Goal: Ask a question: Seek information or help from site administrators or community

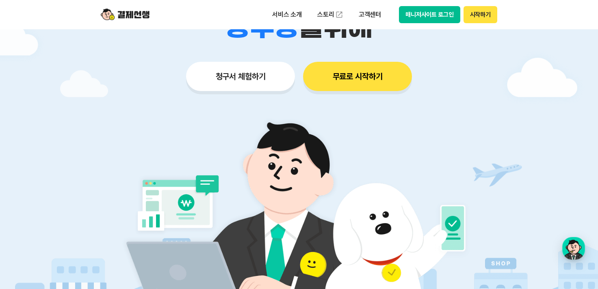
scroll to position [325, 0]
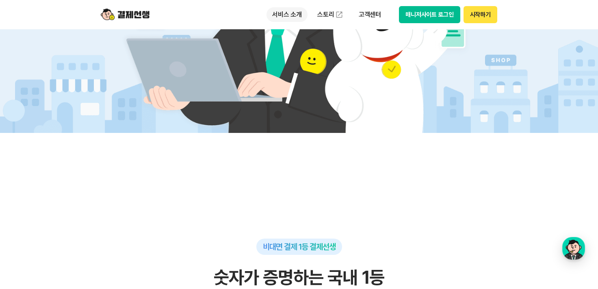
click at [285, 12] on p "서비스 소개" at bounding box center [287, 14] width 41 height 15
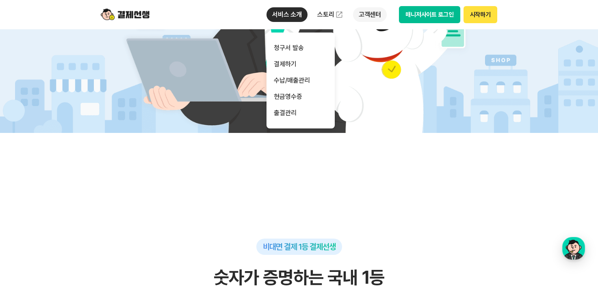
click at [371, 14] on p "고객센터" at bounding box center [370, 14] width 34 height 15
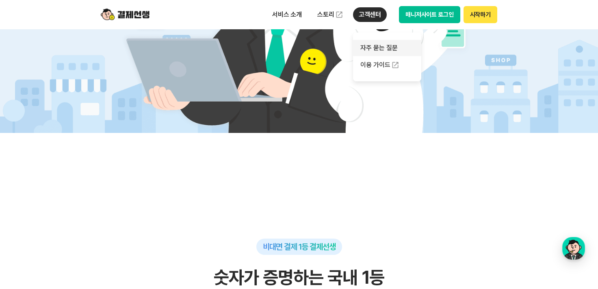
click at [369, 46] on link "자주 묻는 질문" at bounding box center [387, 48] width 68 height 16
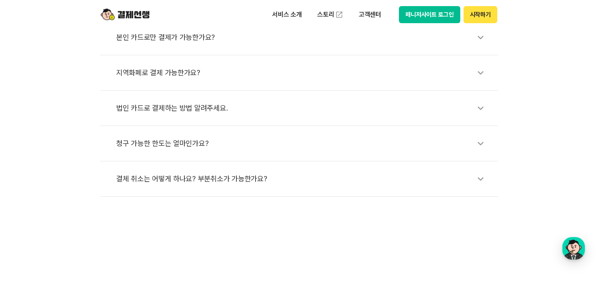
scroll to position [366, 0]
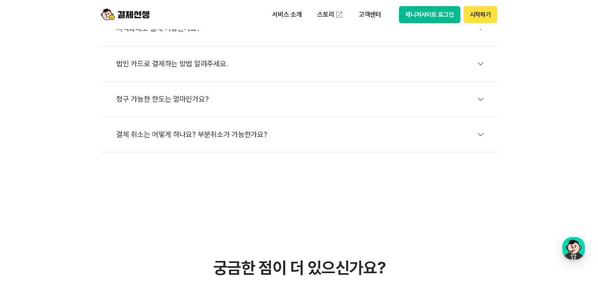
click at [185, 97] on div "청구 가능한 한도는 얼마인가요?" at bounding box center [303, 99] width 374 height 19
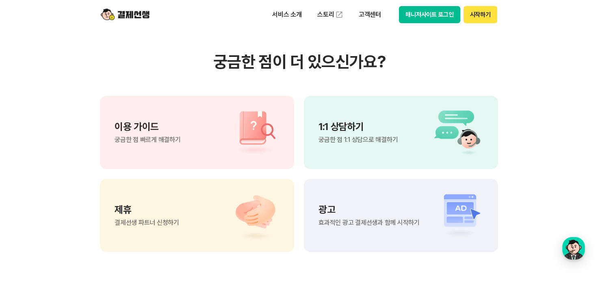
scroll to position [691, 0]
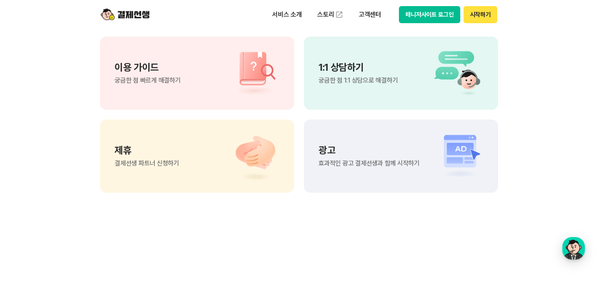
click at [163, 80] on span "궁금한 점 빠르게 해결하기" at bounding box center [148, 80] width 66 height 7
click at [122, 67] on p "이용 가이드" at bounding box center [148, 68] width 66 height 10
click at [361, 69] on p "1:1 상담하기" at bounding box center [358, 68] width 79 height 10
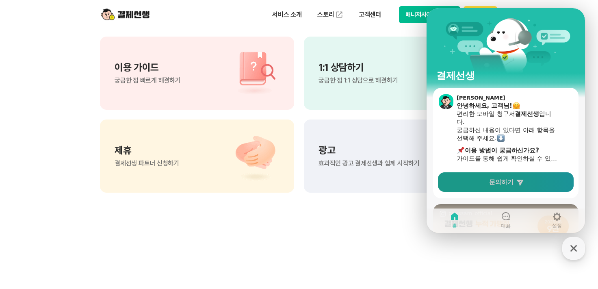
click at [512, 182] on span "문의하기" at bounding box center [501, 182] width 24 height 8
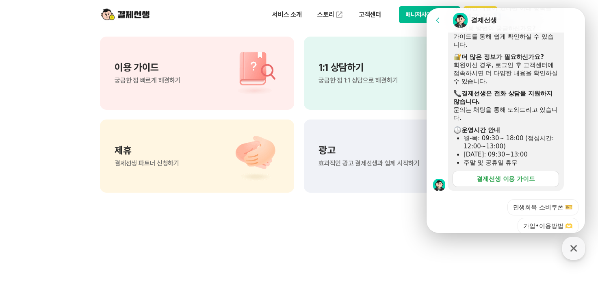
scroll to position [284, 0]
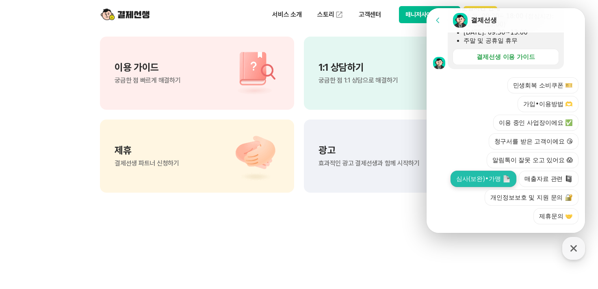
click at [469, 183] on button "심사(보완)•가맹" at bounding box center [484, 179] width 66 height 16
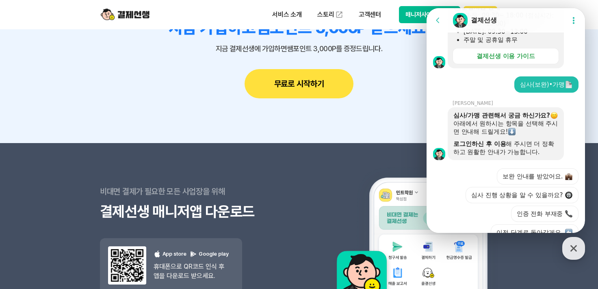
scroll to position [333, 0]
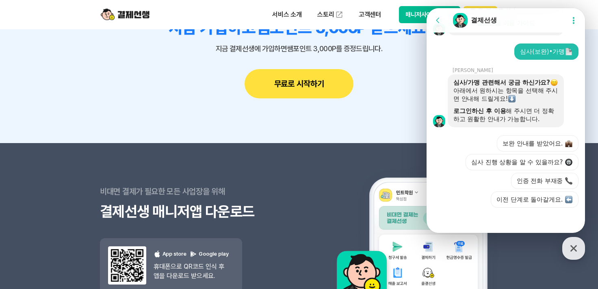
click at [510, 163] on button "심사 진행 상황을 알 수 있을까요?" at bounding box center [522, 162] width 113 height 16
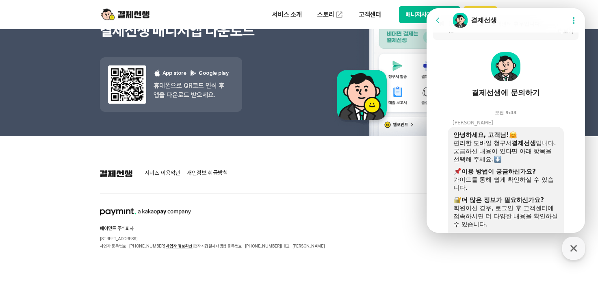
scroll to position [0, 0]
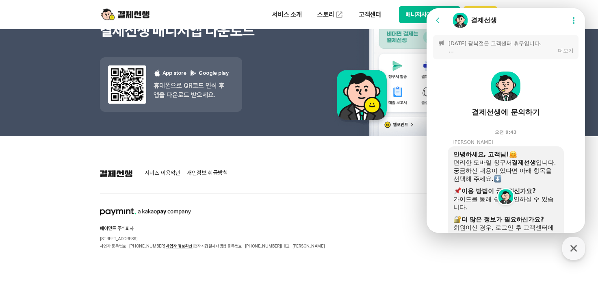
click at [437, 20] on icon at bounding box center [438, 20] width 8 height 8
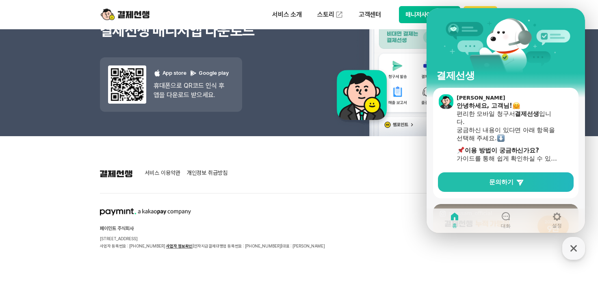
click at [375, 180] on div "서비스 이용약관 개인정보 취급방침 페이민트 주식회사 [STREET_ADDRESS] 사업자 등록번호 : [PHONE_NUMBER] 사업자 정보확…" at bounding box center [299, 209] width 398 height 81
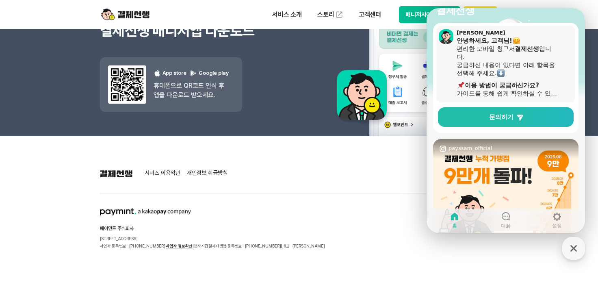
scroll to position [195, 0]
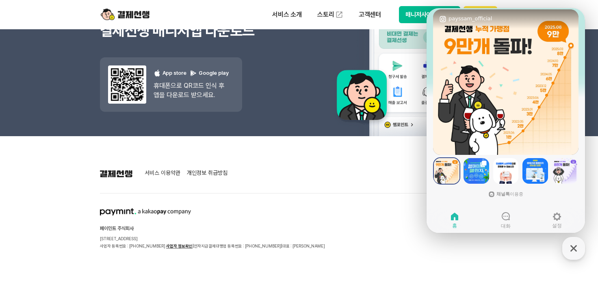
click at [334, 194] on div "서비스 이용약관 개인정보 취급방침 페이민트 주식회사 [STREET_ADDRESS] 사업자 등록번호 : [PHONE_NUMBER] 사업자 정보확…" at bounding box center [299, 209] width 398 height 81
click at [374, 180] on div "서비스 이용약관 개인정보 취급방침 페이민트 주식회사 [STREET_ADDRESS] 사업자 등록번호 : [PHONE_NUMBER] 사업자 정보확…" at bounding box center [299, 209] width 398 height 81
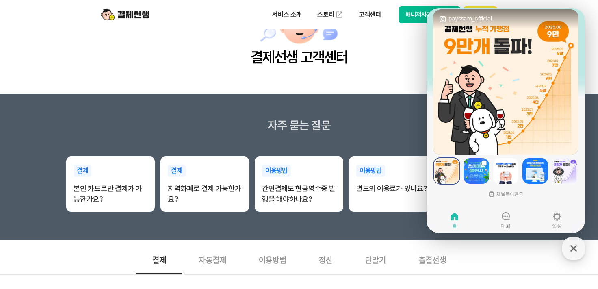
scroll to position [0, 0]
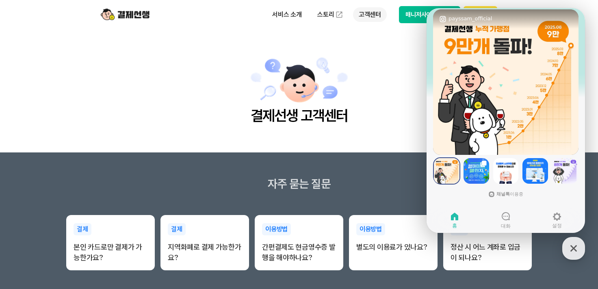
click at [372, 15] on p "고객센터" at bounding box center [370, 14] width 34 height 15
click at [380, 49] on link "자주 묻는 질문" at bounding box center [387, 48] width 68 height 16
click at [559, 219] on icon at bounding box center [557, 217] width 8 height 8
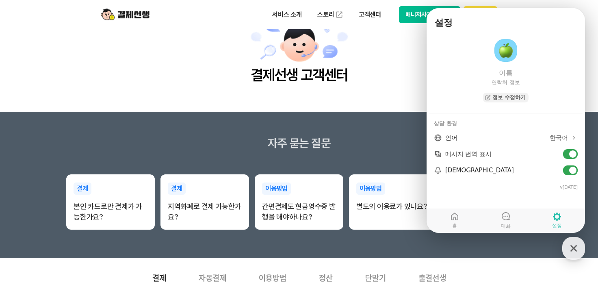
scroll to position [81, 0]
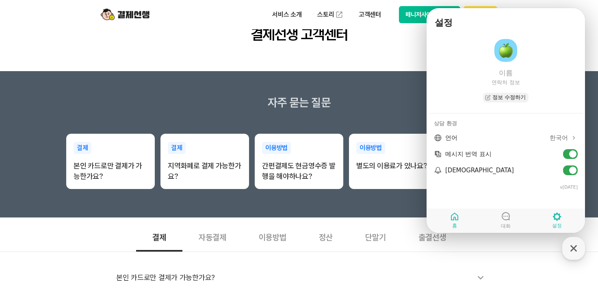
click at [457, 219] on icon at bounding box center [455, 217] width 10 height 10
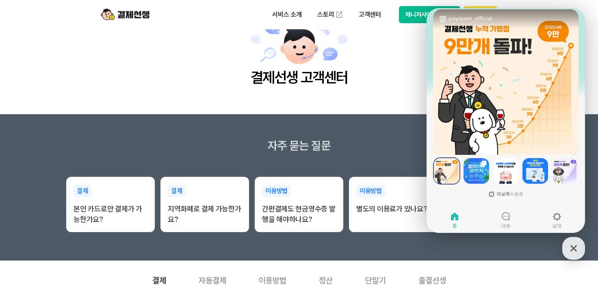
scroll to position [0, 0]
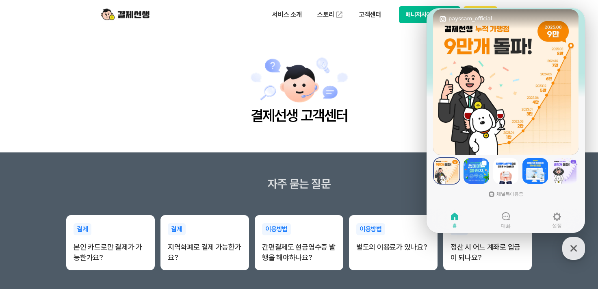
click at [381, 84] on main "결제선생 고객센터" at bounding box center [299, 90] width 598 height 123
click at [359, 83] on main "결제선생 고객센터" at bounding box center [299, 90] width 598 height 123
click at [372, 17] on p "고객센터" at bounding box center [370, 14] width 34 height 15
click at [393, 110] on main "결제선생 고객센터" at bounding box center [299, 90] width 598 height 123
click at [571, 247] on icon "button" at bounding box center [573, 248] width 15 height 15
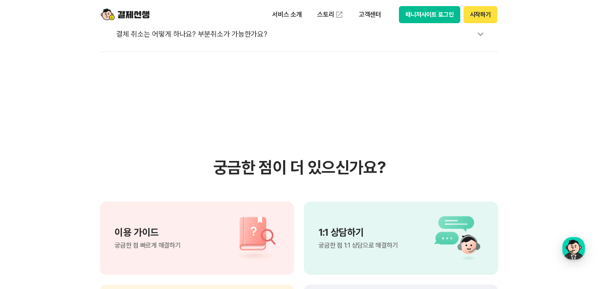
scroll to position [610, 0]
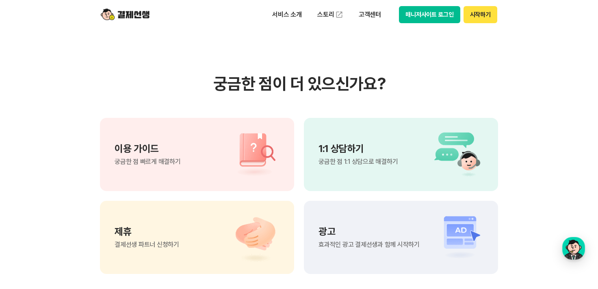
click at [398, 152] on p "1:1 상담하기" at bounding box center [358, 149] width 79 height 10
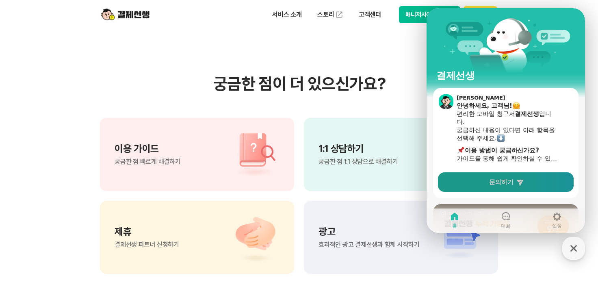
click at [519, 185] on icon at bounding box center [520, 182] width 8 height 8
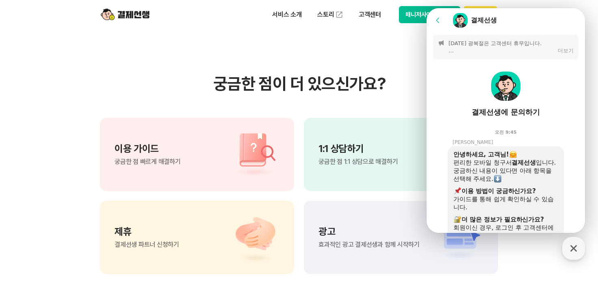
scroll to position [244, 0]
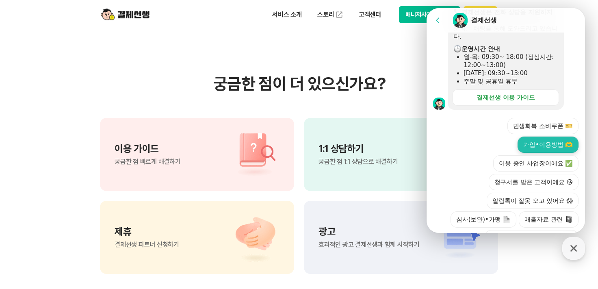
click at [554, 151] on button "가입•이용방법 🫶" at bounding box center [548, 145] width 61 height 16
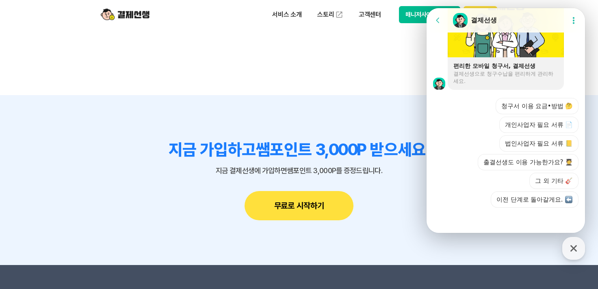
scroll to position [674, 0]
click at [539, 122] on button "개인사업자 필요 서류 📄" at bounding box center [538, 125] width 79 height 16
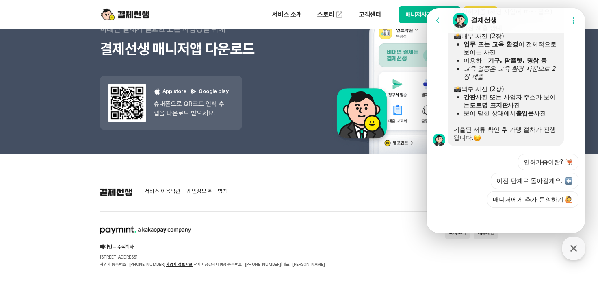
scroll to position [861, 0]
click at [507, 197] on button "매니저에게 추가 문의하기 🙋" at bounding box center [532, 199] width 91 height 16
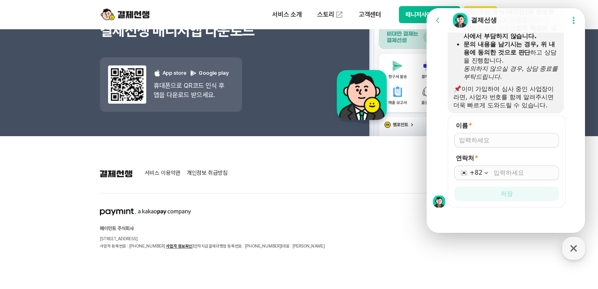
scroll to position [1095, 0]
click at [494, 139] on input "이름 *" at bounding box center [506, 140] width 95 height 8
type input "r"
type input "[PERSON_NAME]"
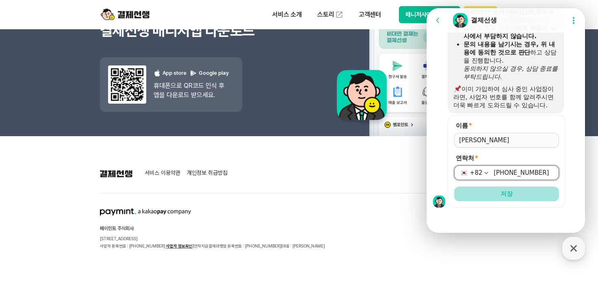
type input "[PHONE_NUMBER]"
click at [506, 195] on span "저장" at bounding box center [507, 194] width 12 height 8
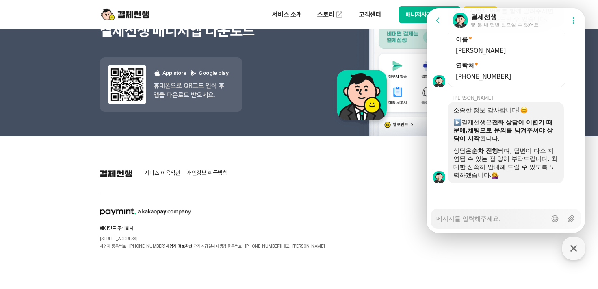
scroll to position [1181, 0]
click at [465, 219] on textarea "Messenger Input Textarea" at bounding box center [491, 216] width 111 height 14
type textarea "x"
type textarea "g"
type textarea "x"
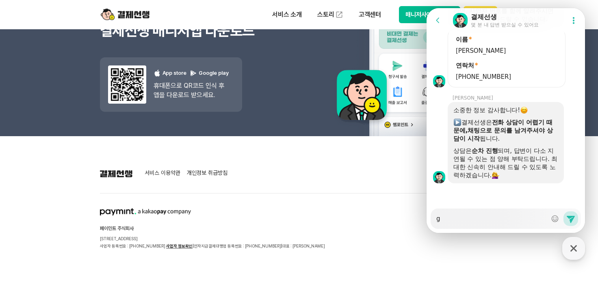
type textarea "gu"
type textarea "x"
type textarea "g"
type textarea "x"
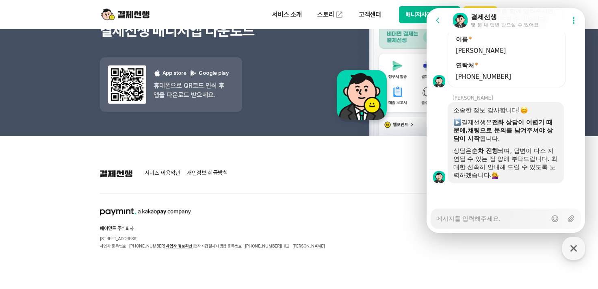
type textarea "ㅎ"
type textarea "x"
type textarea "혀"
type textarea "x"
type textarea "현"
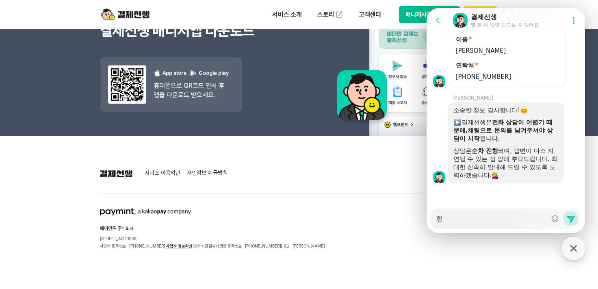
type textarea "x"
type textarea "혅"
type textarea "x"
type textarea "현재"
type textarea "x"
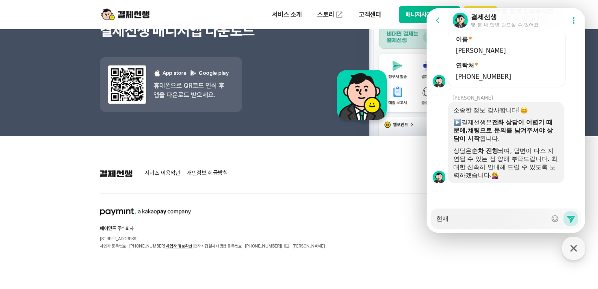
type textarea "현재"
type textarea "x"
type textarea "현재 ㄱ"
type textarea "x"
type textarea "현재 깆"
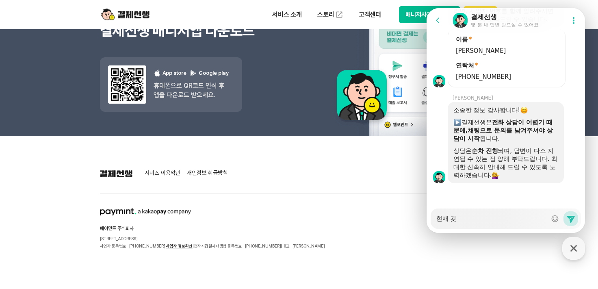
type textarea "x"
type textarea "현재 기조"
type textarea "x"
type textarea "현재 기존"
type textarea "x"
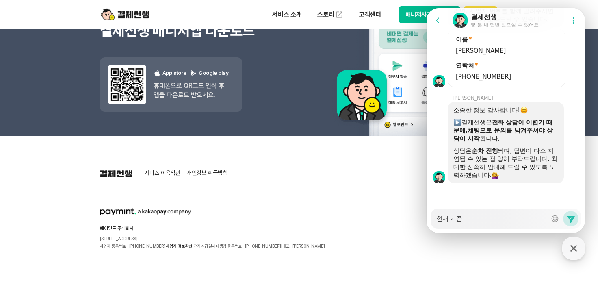
type textarea "현재 기존"
type textarea "x"
type textarea "현재 기존 ㅂ"
type textarea "x"
type textarea "현재 기존 베"
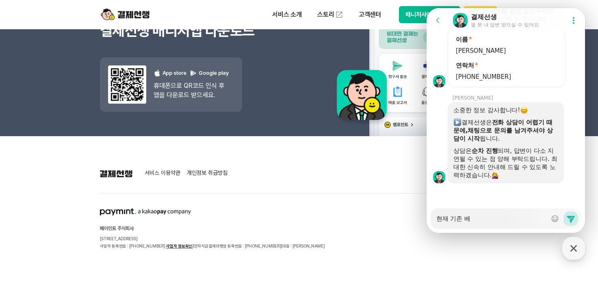
type textarea "x"
type textarea "현재 기존 벤"
type textarea "x"
type textarea "현재 기존 벤ㅅ"
type textarea "x"
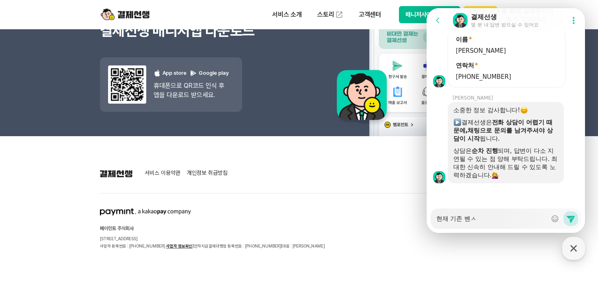
type textarea "현재 기존 벤사"
type textarea "x"
type textarea "현재 기존 벤사"
type textarea "x"
type textarea "현재 기존 벤사 ㄱ"
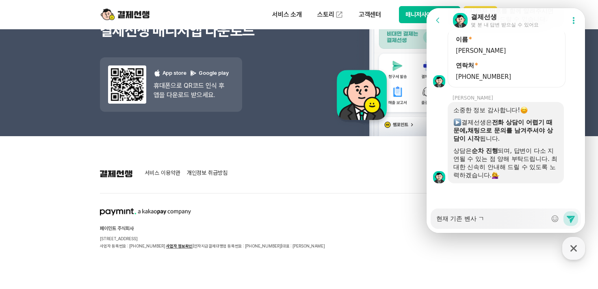
type textarea "x"
type textarea "현재 기존 벤사 강"
type textarea "x"
type textarea "현재 기존 벤사 가이"
type textarea "x"
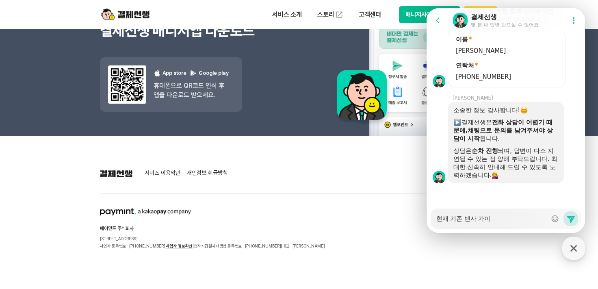
type textarea "현재 기존 벤사 가입"
type textarea "x"
type textarea "현재 기존 벤사 가입ㅈ"
type textarea "x"
type textarea "현재 기존 벤사 가입중"
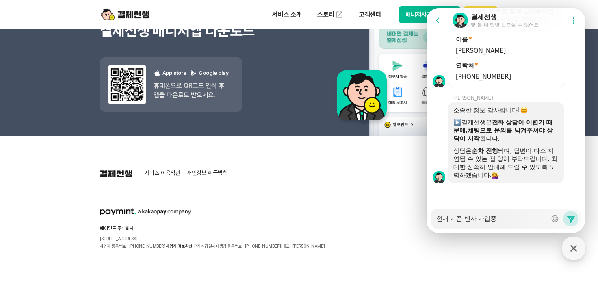
type textarea "x"
type textarea "현재 기존 벤사 가입중ㅇ"
type textarea "x"
type textarea "현재 기존 벤사 가입중이"
type textarea "x"
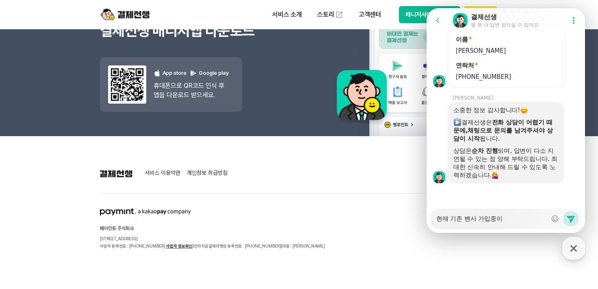
type textarea "현재 기존 벤사 가입중임"
type textarea "x"
type textarea "현재 기존 벤사 가입중이며"
type textarea "x"
type textarea "현재 기존 벤사 가입중이면"
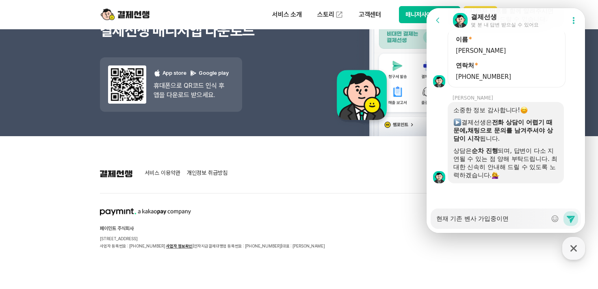
type textarea "x"
type textarea "현재 기존 벤사 가입중이면"
type textarea "x"
type textarea "현재 기존 벤사 가입중이면 ㅊ"
type textarea "x"
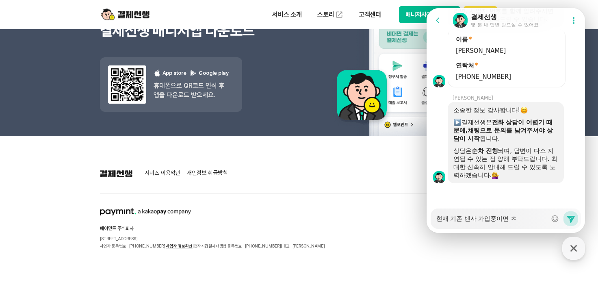
type textarea "현재 기존 벤사 가입중이면 추"
type textarea "x"
type textarea "현재 기존 벤사 가입중이면 축"
type textarea "x"
type textarea "현재 기존 벤사 가입중이면 추가"
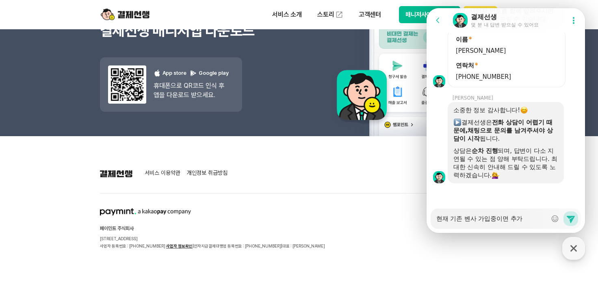
type textarea "x"
type textarea "현재 기존 벤사 가입중이면 추갈"
type textarea "x"
type textarea "현재 기존 벤사 가입중이면 추가로"
type textarea "x"
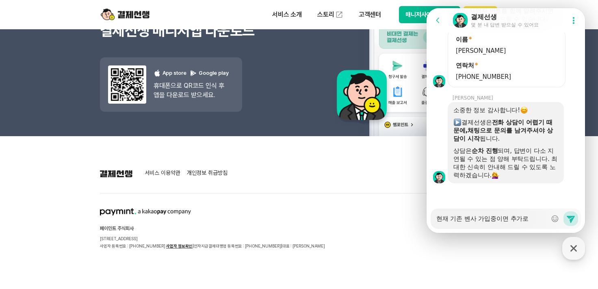
type textarea "현재 기존 벤사 가입중이면 추가로"
type textarea "x"
type textarea "현재 기존 벤사 가입중이면 추가로 ㄴ"
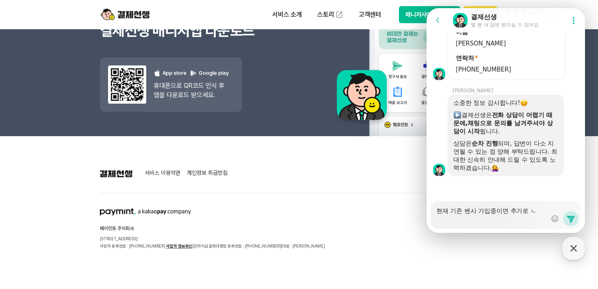
type textarea "x"
type textarea "현재 기존 벤사 가입중이면 추가로 나"
type textarea "x"
type textarea "현재 기존 벤사 가입중이면 추가로 납"
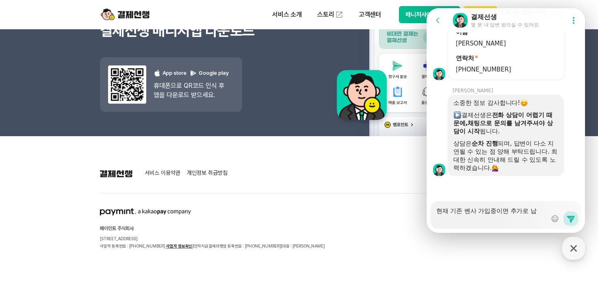
type textarea "x"
type textarea "현재 기존 벤사 가입중이면 추가로 납ㅂ"
type textarea "x"
type textarea "현재 기존 벤사 가입중이면 추가로 납부"
type textarea "x"
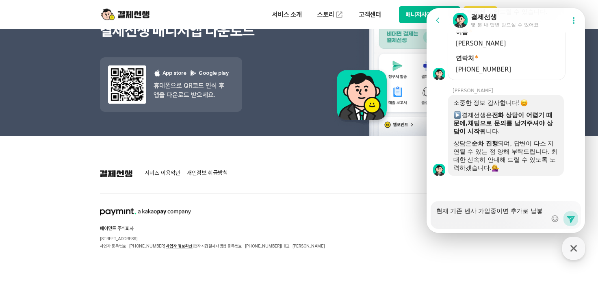
type textarea "현재 기존 벤사 가입중이면 추가로 납부해"
type textarea "x"
type textarea "현재 기존 벤사 가입중이면 추가로 납부행"
type textarea "x"
type textarea "현재 기존 벤사 가입중이면 추가로 납부해야"
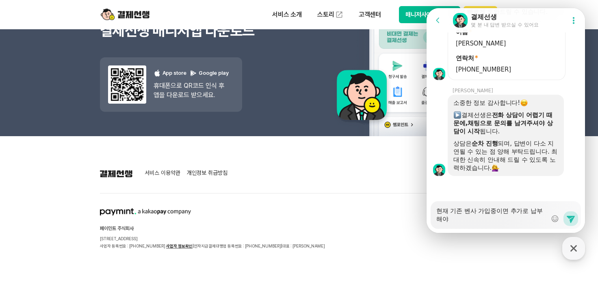
type textarea "x"
type textarea "현재 기존 벤사 가입중이면 추가로 납부해야"
type textarea "x"
type textarea "현재 기존 벤사 가입중이면 추가로 납부해야 ㄷ"
type textarea "x"
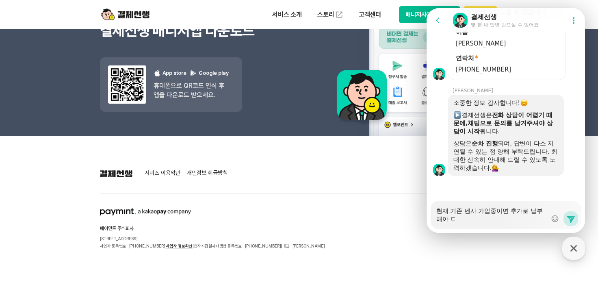
type textarea "현재 기존 벤사 가입중이면 추가로 납부해야 도"
type textarea "x"
type textarea "현재 기존 벤사 가입중이면 추가로 납부해야 되"
type textarea "x"
type textarea "현재 기존 벤사 가입중이면 추가로 납부해야 된"
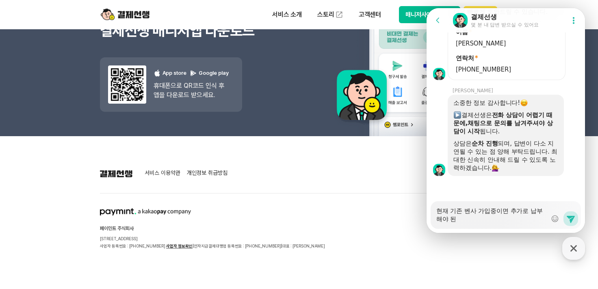
type textarea "x"
type textarea "현재 기존 벤사 가입중이면 추가로 납부해야 되느"
type textarea "x"
type textarea "현재 기존 벤사 가입중이면 추가로 납부해야 되는"
type textarea "x"
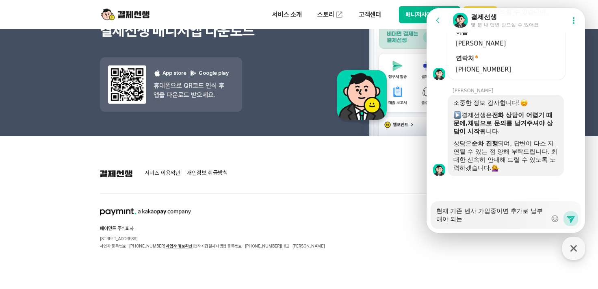
type textarea "현재 기존 벤사 가입중이면 추가로 납부해야 되는"
type textarea "x"
type textarea "현재 기존 벤사 가입중이면 추가로 납부해야 되는 ㅂ"
type textarea "x"
type textarea "현재 기존 벤사 가입중이면 추가로 납부해야 되는 비"
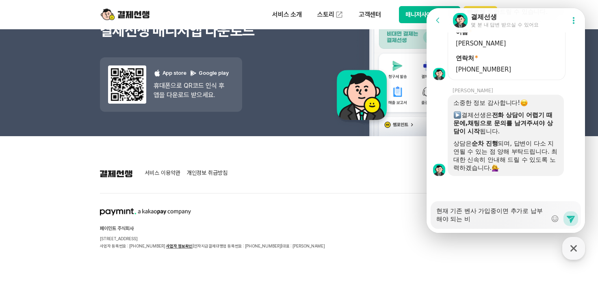
type textarea "x"
type textarea "현재 기존 벤사 가입중이면 추가로 납부해야 되는 빙"
type textarea "x"
type textarea "현재 기존 벤사 가입중이면 추가로 납부해야 되는 비요"
type textarea "x"
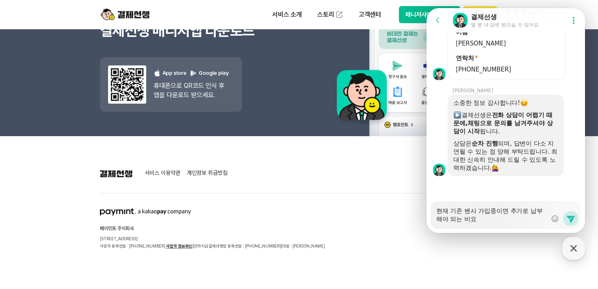
type textarea "현재 기존 벤사 가입중이면 추가로 납부해야 되는 비용"
type textarea "x"
type textarea "현재 기존 벤사 가입중이면 추가로 납부해야 되는 비용ㅇ"
type textarea "x"
type textarea "현재 기존 벤사 가입중이면 추가로 납부해야 되는 비용이"
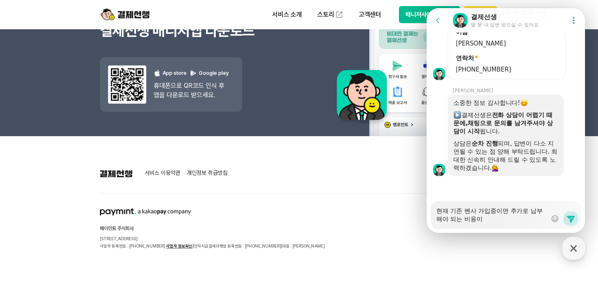
type textarea "x"
type textarea "현재 기존 벤사 가입중이면 추가로 납부해야 되는 비용이"
type textarea "x"
type textarea "현재 기존 벤사 가입중이면 추가로 납부해야 되는 비용이 ㅇ"
type textarea "x"
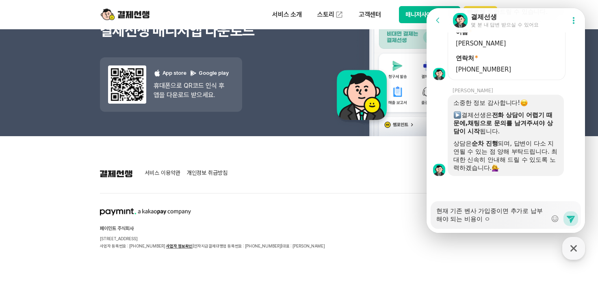
type textarea "현재 기존 벤사 가입중이면 추가로 납부해야 되는 비용이 이"
type textarea "x"
type textarea "현재 기존 벤사 가입중이면 추가로 납부해야 되는 비용이 있"
type textarea "x"
type textarea "현재 기존 벤사 가입중이면 추가로 납부해야 되는 비용이 있ㄴ"
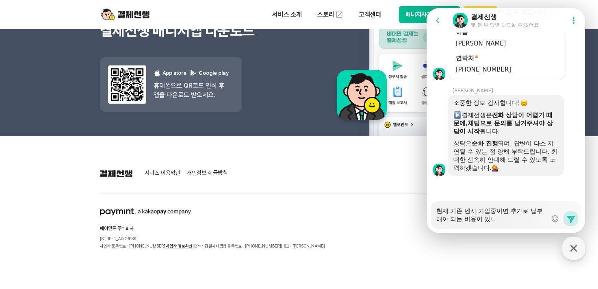
type textarea "x"
type textarea "현재 기존 벤사 가입중이면 추가로 납부해야 되는 비용이 있나"
type textarea "x"
type textarea "현재 기존 벤사 가입중이면 추가로 납부해야 되는 비용이 있낭"
type textarea "x"
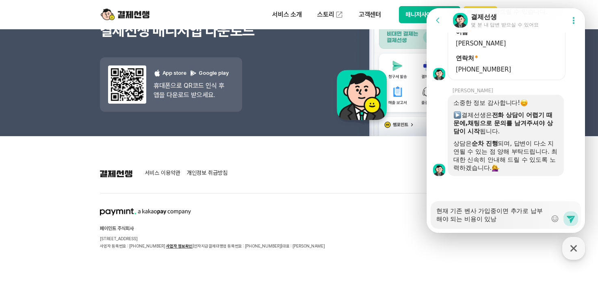
type textarea "현재 기존 벤사 가입중이면 추가로 납부해야 되는 비용이 있나요"
type textarea "x"
type textarea "현재 기존 벤사 가입중이면 추가로 납부해야 되는 비용이 있나요?"
type textarea "x"
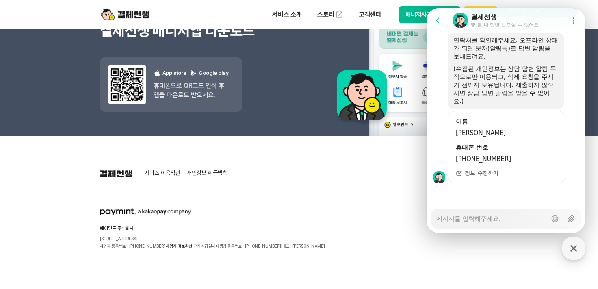
scroll to position [1380, 0]
type textarea "x"
type textarea "수"
type textarea "x"
type textarea "숫"
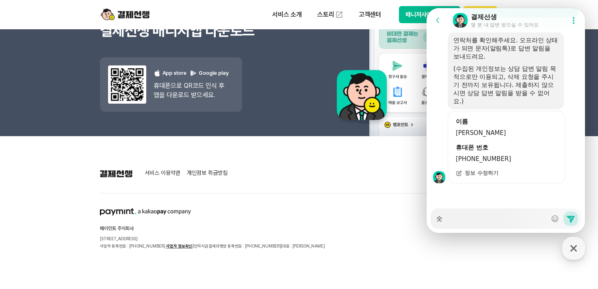
type textarea "x"
type textarea "수술"
type textarea "x"
type textarea "수수료"
type textarea "x"
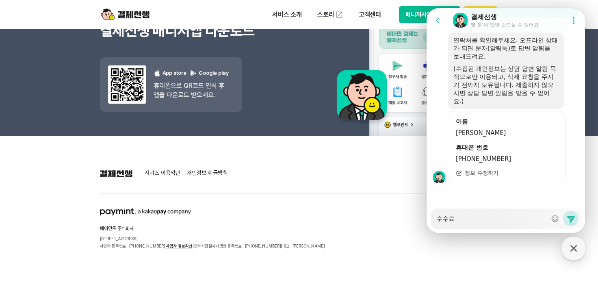
type textarea "수수룐"
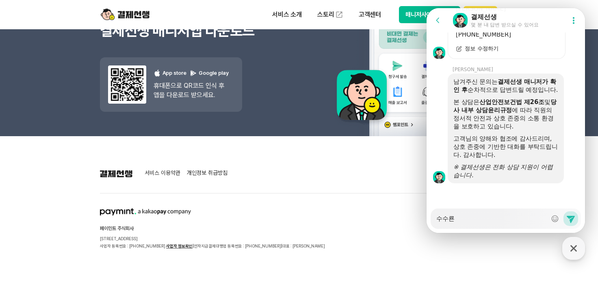
scroll to position [1512, 0]
click at [472, 221] on textarea "수수룐" at bounding box center [491, 216] width 111 height 14
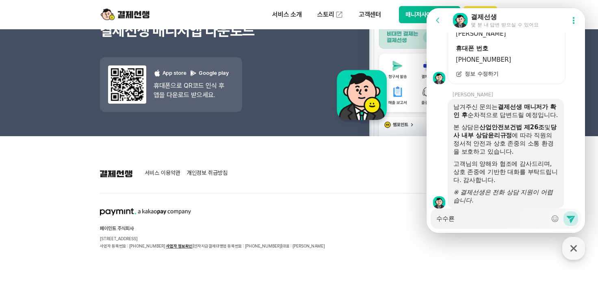
scroll to position [1512, 0]
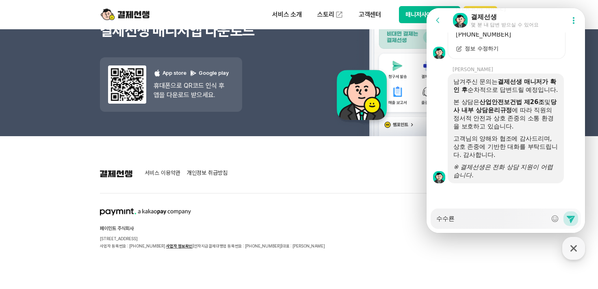
click at [479, 226] on div "Messenger Input Textarea 수수룐" at bounding box center [491, 219] width 111 height 20
click at [479, 223] on div "Messenger Input Textarea 수수룐" at bounding box center [491, 219] width 111 height 20
click at [474, 217] on textarea "수수룐" at bounding box center [491, 216] width 111 height 14
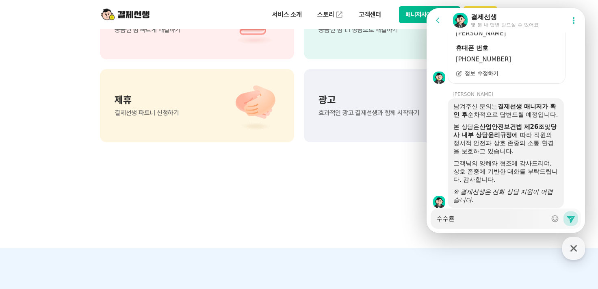
scroll to position [709, 0]
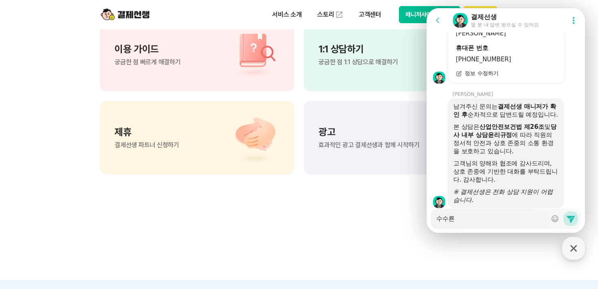
click at [252, 47] on img at bounding box center [251, 54] width 57 height 49
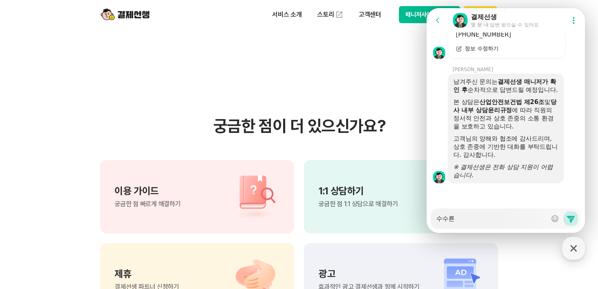
scroll to position [628, 0]
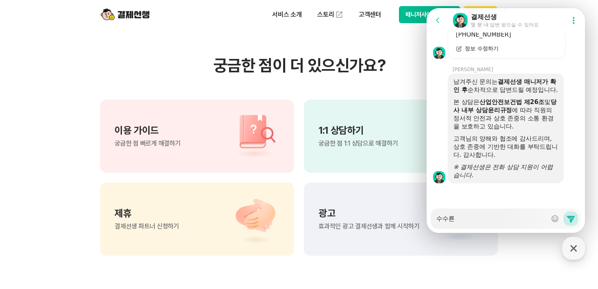
click at [156, 126] on p "이용 가이드" at bounding box center [148, 131] width 66 height 10
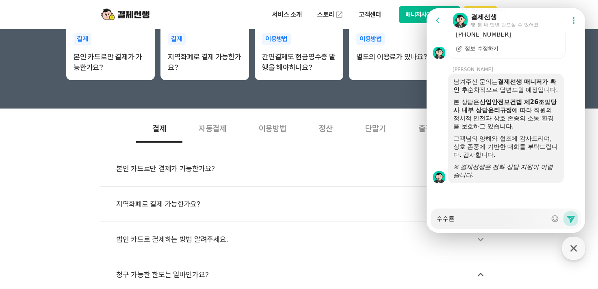
scroll to position [203, 0]
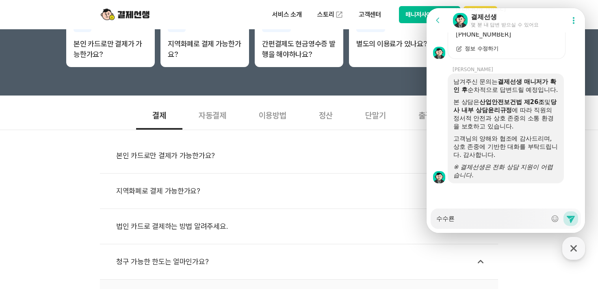
click at [91, 123] on section "결제 자동결제 이용방법 정산 단말기 출결선생 본인 카드로만 결제가 가능한가요? 지역화폐로 결제 가능한가요? 법인 카드로 결제하는 방법 알려주세…" at bounding box center [299, 237] width 598 height 275
click at [274, 115] on div "이용방법" at bounding box center [273, 115] width 60 height 30
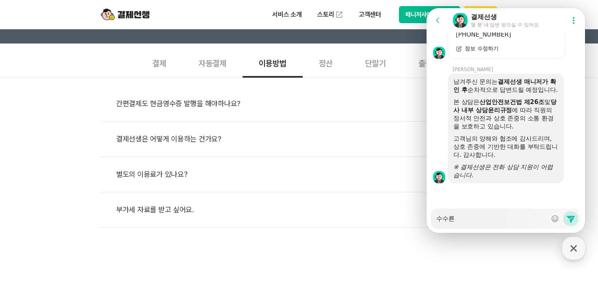
scroll to position [244, 0]
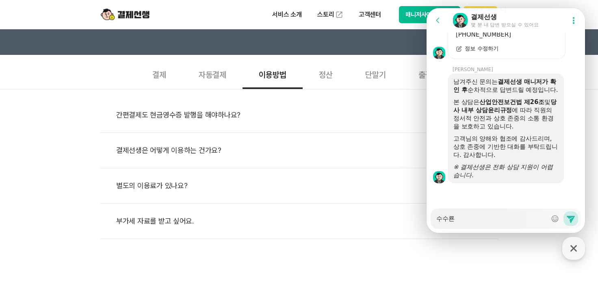
click at [164, 176] on div "별도의 이용료가 있나요?" at bounding box center [303, 185] width 374 height 19
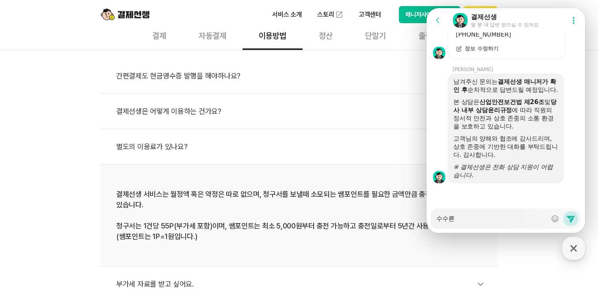
scroll to position [284, 0]
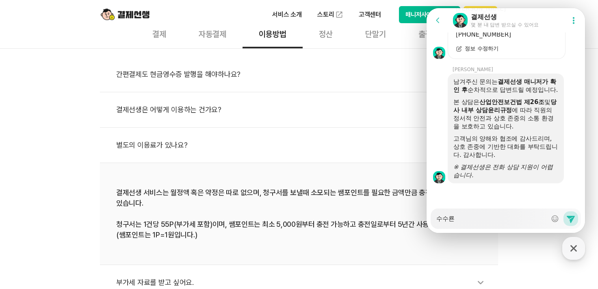
click at [332, 126] on li "결제선생은 어떻게 이용하는 건가요?" at bounding box center [299, 109] width 398 height 35
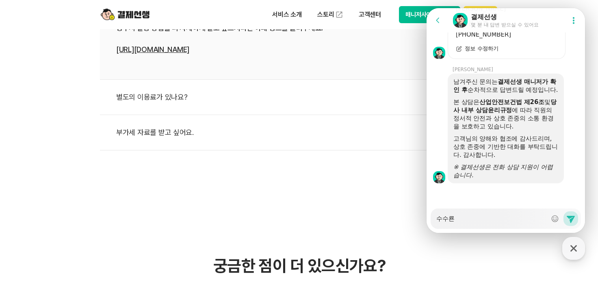
scroll to position [406, 0]
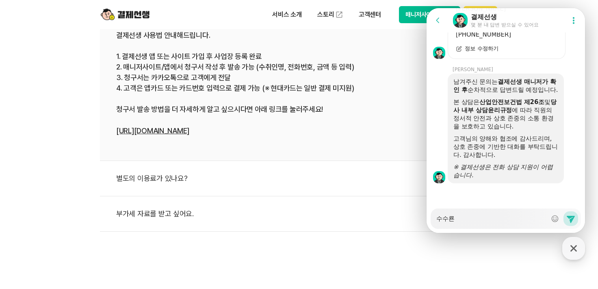
click at [157, 177] on div "별도의 이용료가 있나요?" at bounding box center [303, 178] width 374 height 19
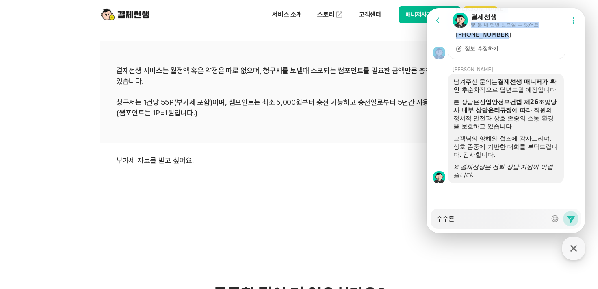
drag, startPoint x: 531, startPoint y: 19, endPoint x: 523, endPoint y: 35, distance: 18.0
click at [324, 146] on li "부가세 자료를 받고 싶어요." at bounding box center [299, 160] width 398 height 35
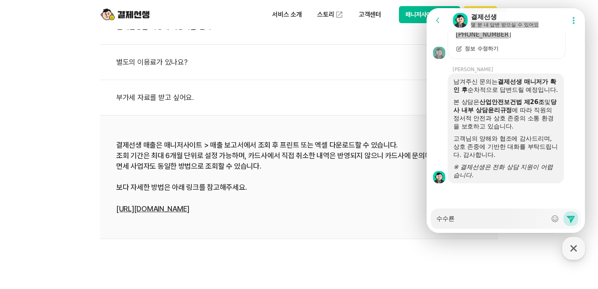
scroll to position [244, 0]
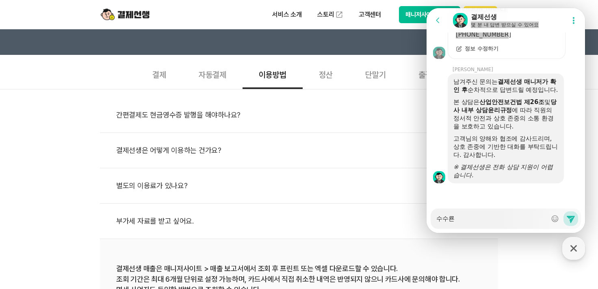
click at [156, 185] on div "별도의 이용료가 있나요?" at bounding box center [303, 185] width 374 height 19
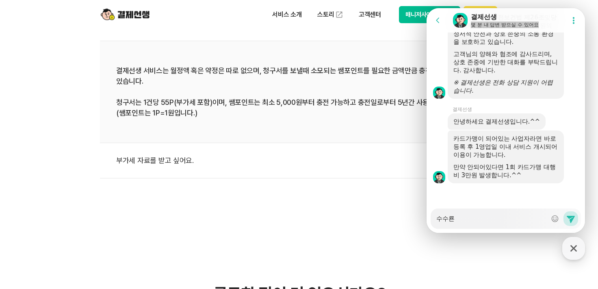
scroll to position [1596, 0]
type textarea "x"
